Goal: Transaction & Acquisition: Purchase product/service

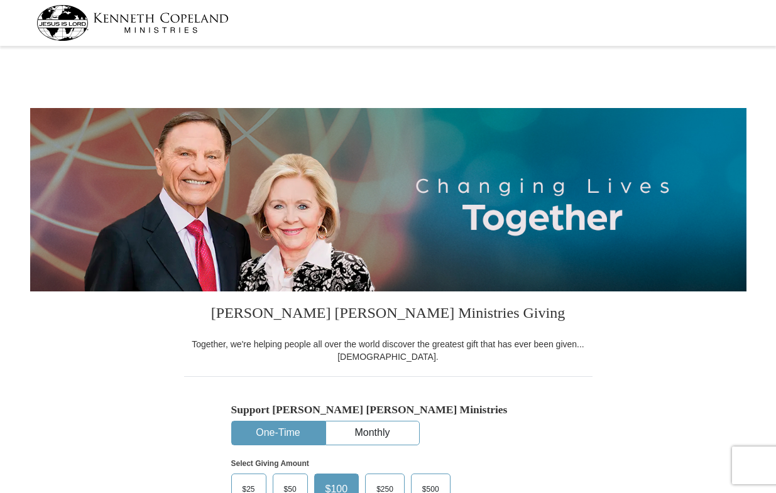
select select "PA"
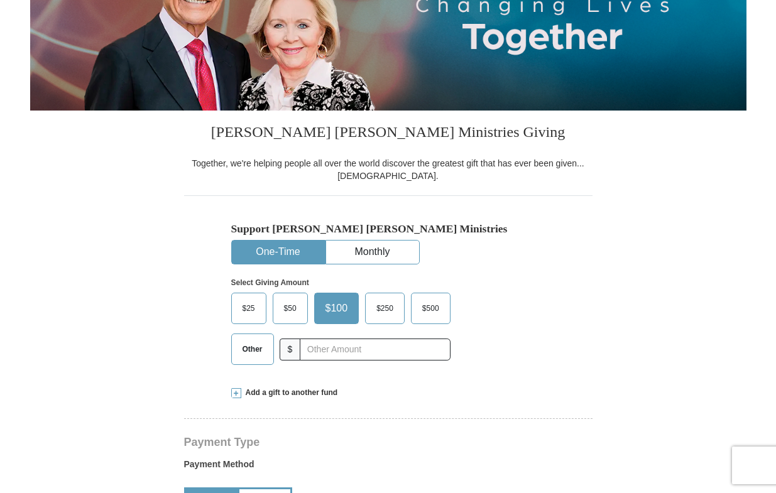
scroll to position [201, 0]
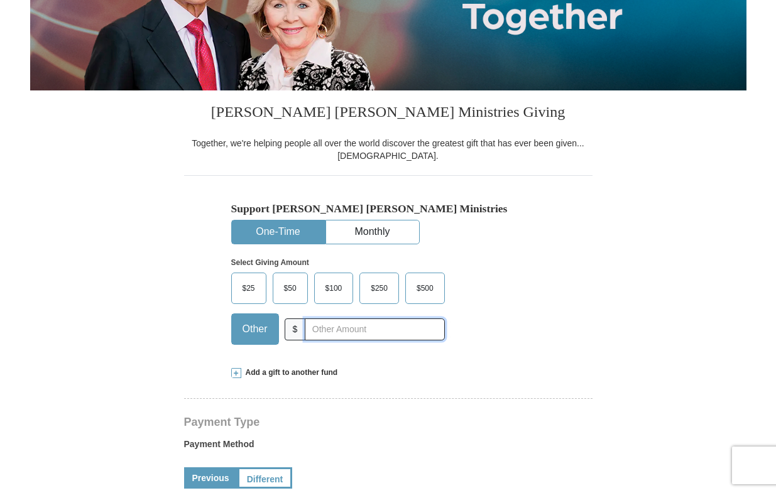
click at [343, 331] on input "text" at bounding box center [374, 329] width 139 height 22
type input "65.00"
click at [579, 346] on div "Support [PERSON_NAME] [PERSON_NAME] Ministries One-Time Monthly Select Giving A…" at bounding box center [388, 264] width 408 height 179
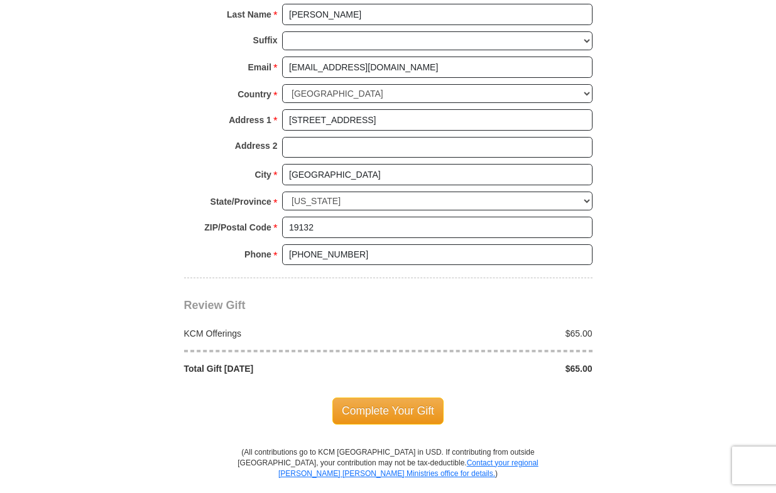
scroll to position [904, 0]
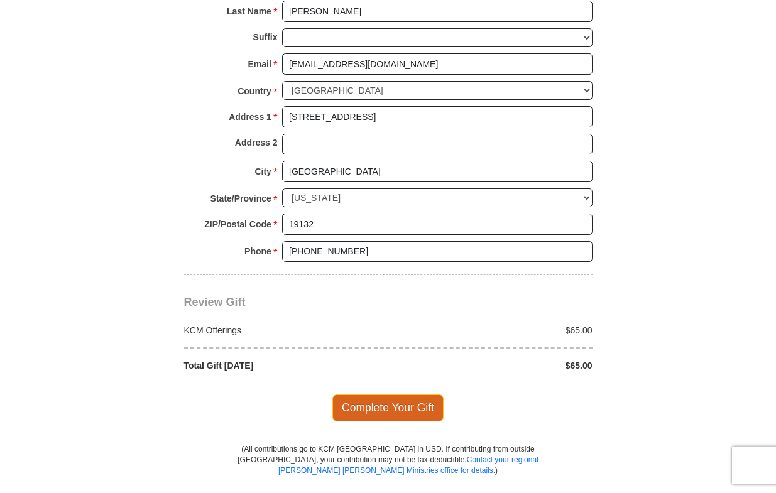
click at [364, 409] on span "Complete Your Gift" at bounding box center [387, 407] width 111 height 26
